Goal: Find specific page/section: Find specific page/section

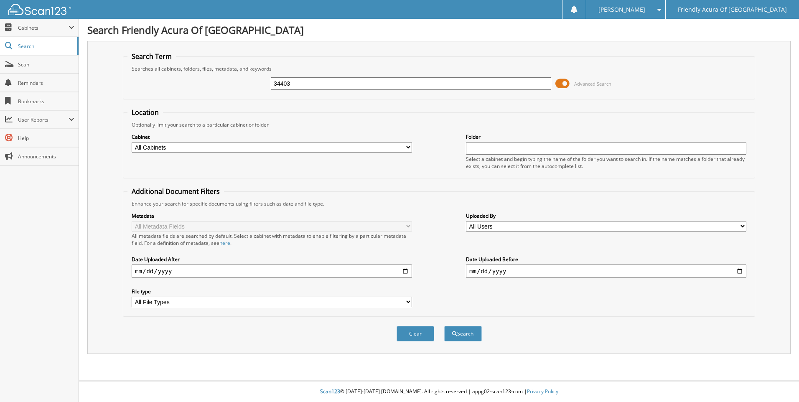
type input "34403"
click at [444, 326] on button "Search" at bounding box center [463, 333] width 38 height 15
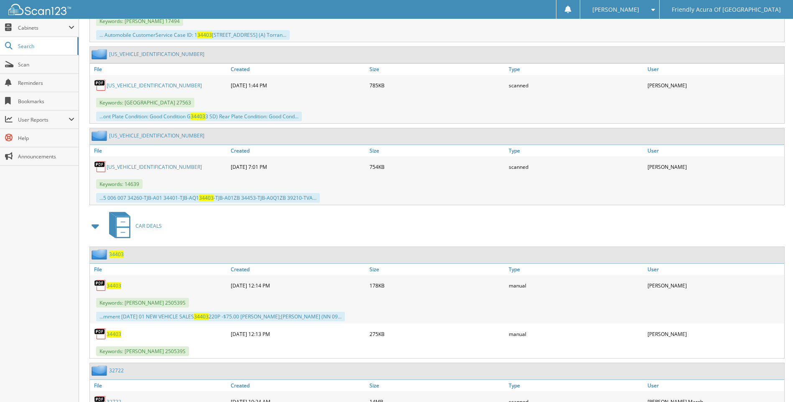
scroll to position [836, 0]
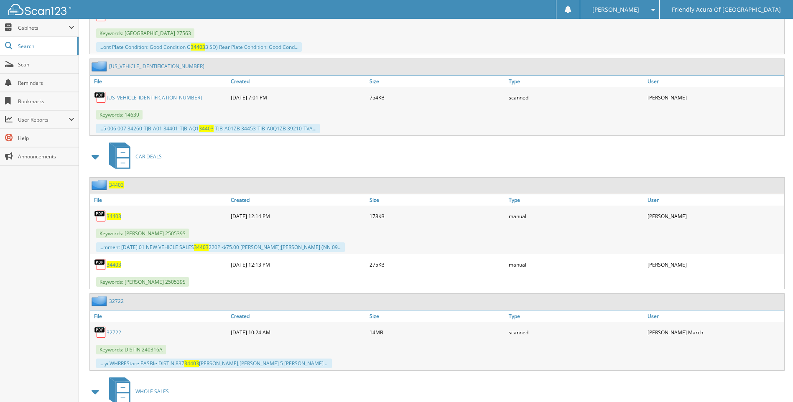
click at [114, 217] on span "34403" at bounding box center [114, 216] width 15 height 7
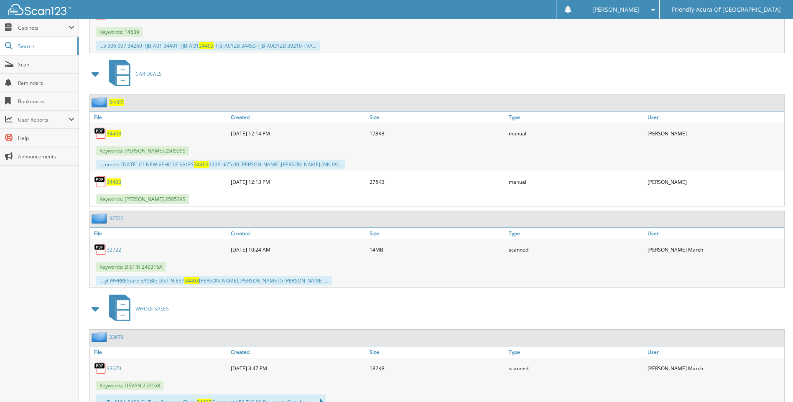
scroll to position [920, 0]
click at [120, 248] on link "32722" at bounding box center [114, 248] width 15 height 7
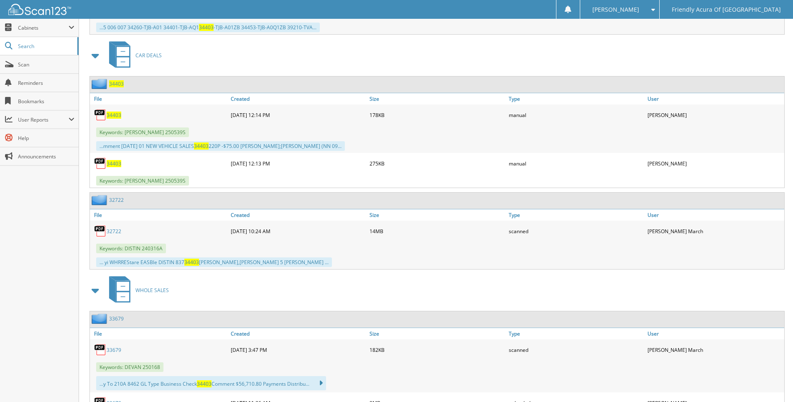
scroll to position [756, 0]
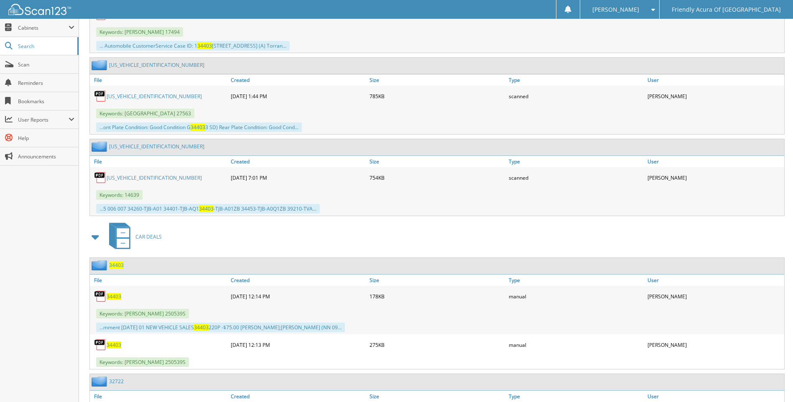
click at [111, 264] on span "34403" at bounding box center [116, 265] width 15 height 7
